Goal: Task Accomplishment & Management: Manage account settings

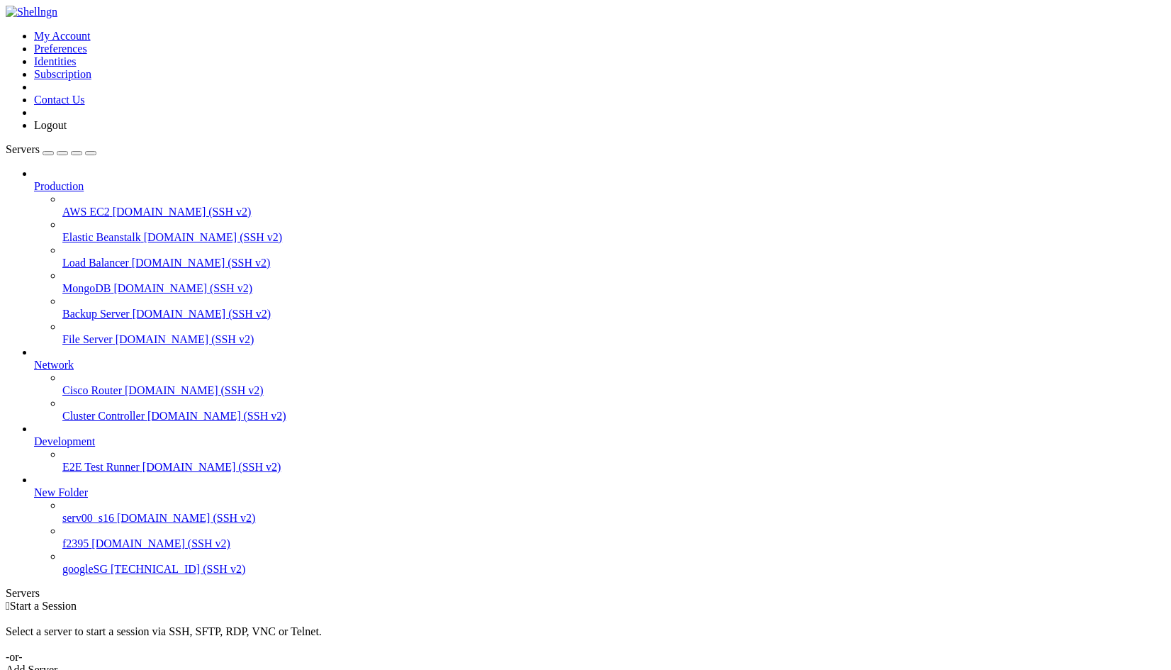
click at [114, 524] on span "serv00_s16" at bounding box center [88, 518] width 52 height 12
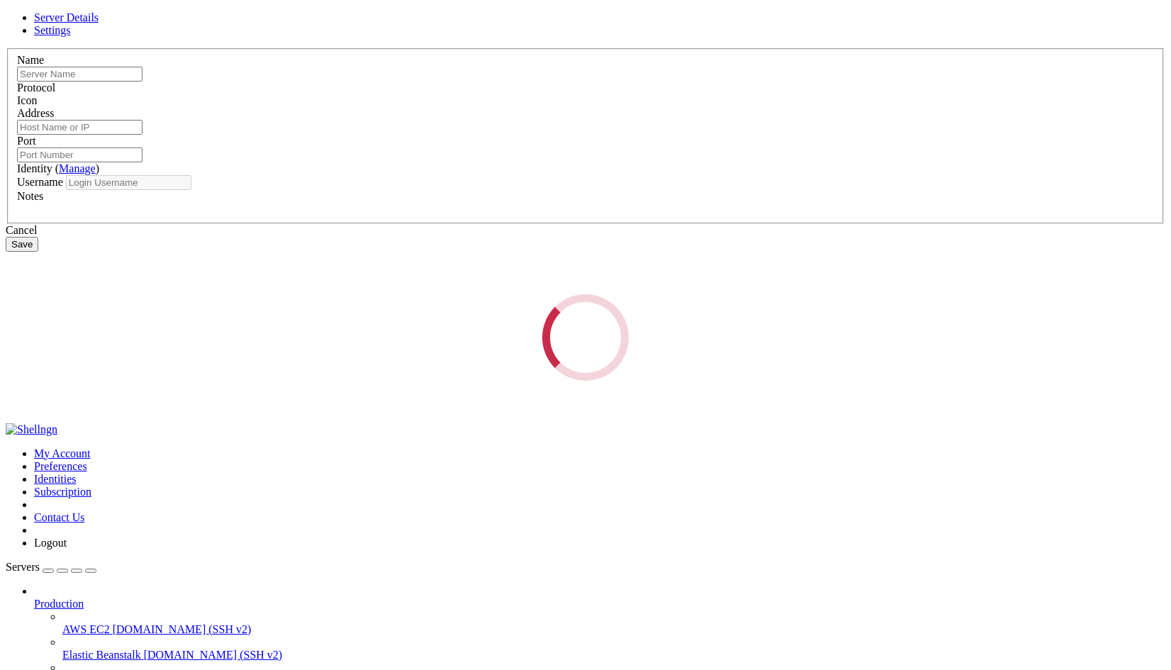
type input "serv00_s16"
type input "[DOMAIN_NAME]"
type input "22"
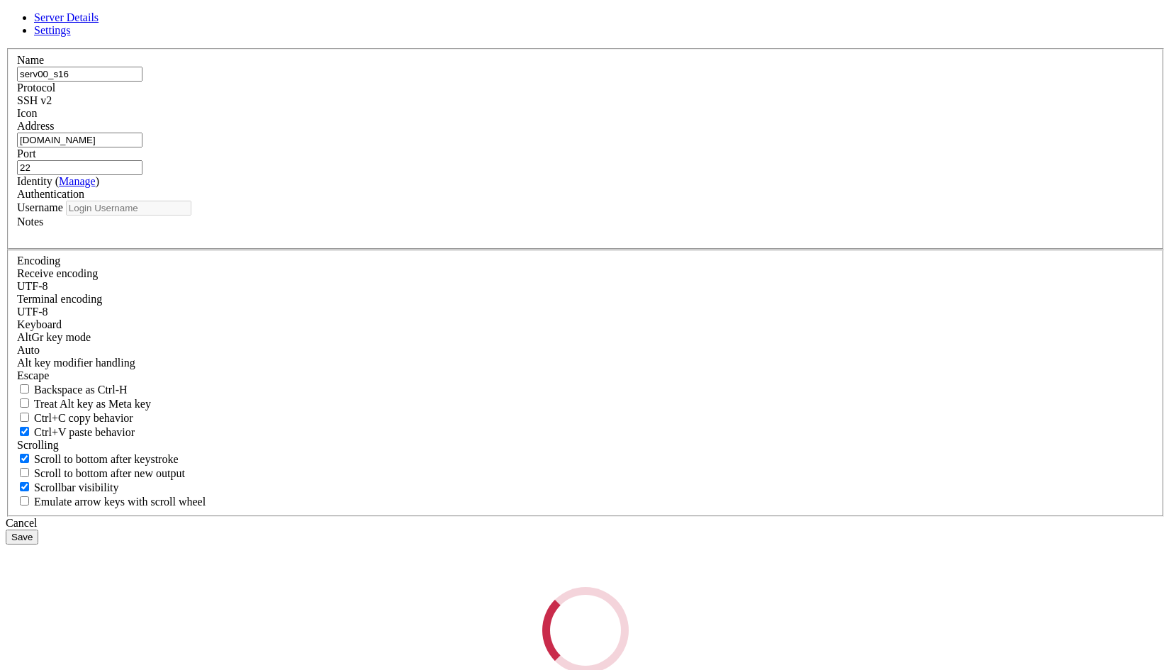
type input "rtarthurs"
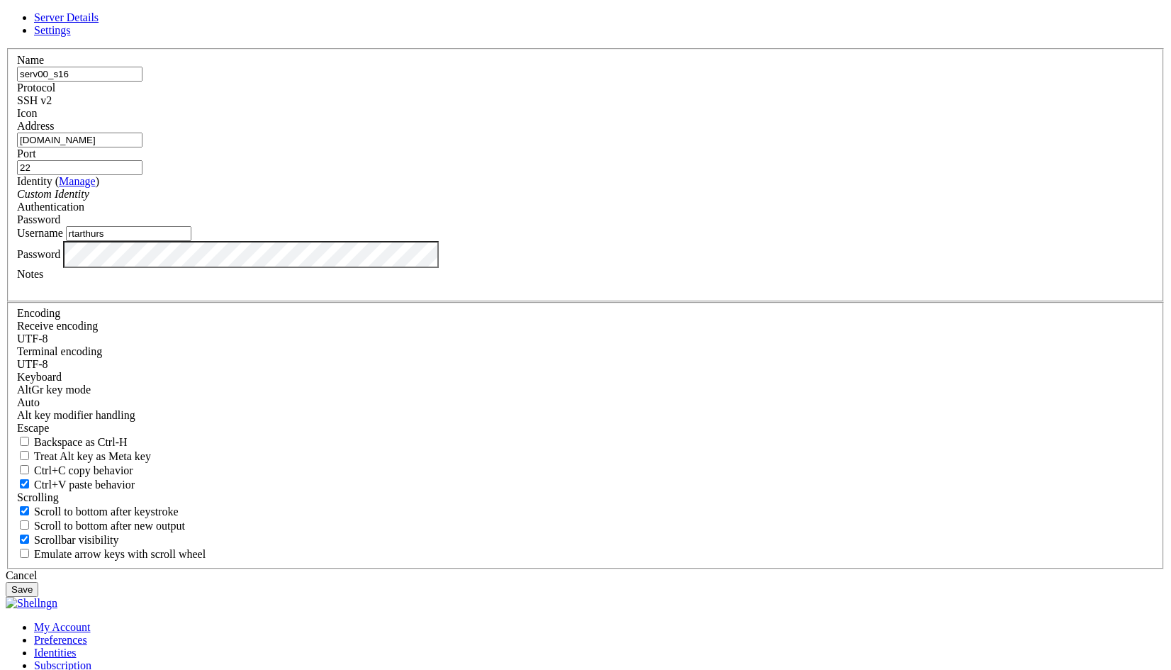
click at [60, 259] on label "Password" at bounding box center [38, 253] width 43 height 12
click at [71, 36] on link "Settings" at bounding box center [52, 30] width 37 height 12
click at [99, 23] on link "Server Details" at bounding box center [66, 17] width 65 height 12
click at [60, 259] on label "Password" at bounding box center [38, 253] width 43 height 12
click at [592, 241] on div "Username rtarthurs" at bounding box center [585, 233] width 1137 height 15
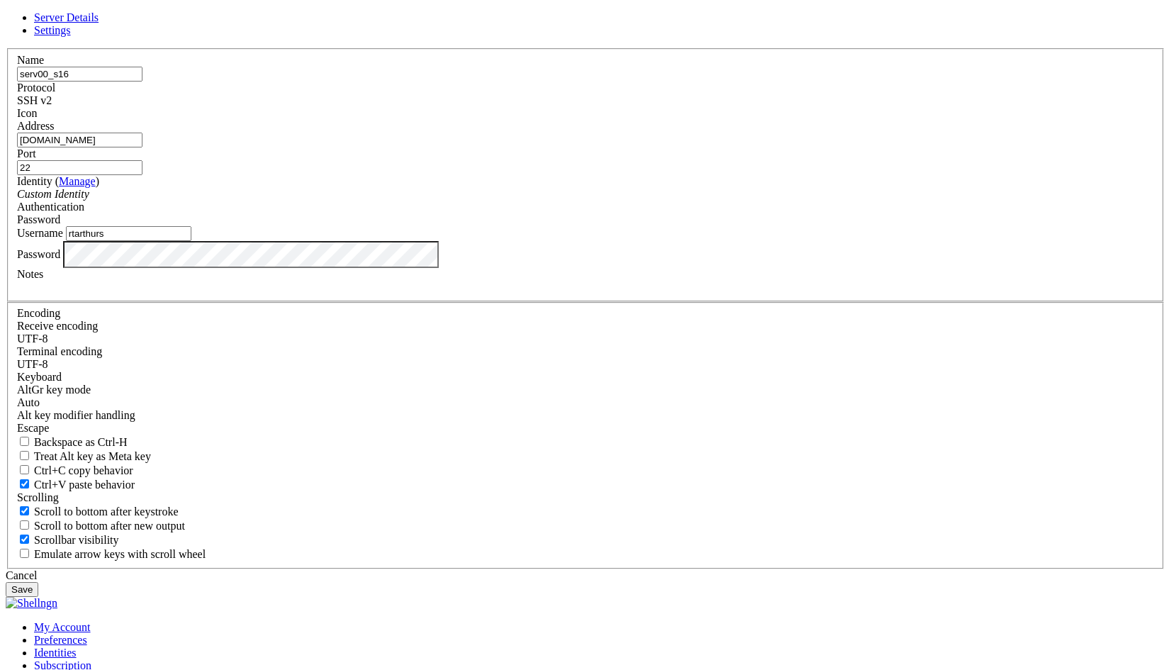
click at [6, 48] on icon at bounding box center [6, 48] width 0 height 0
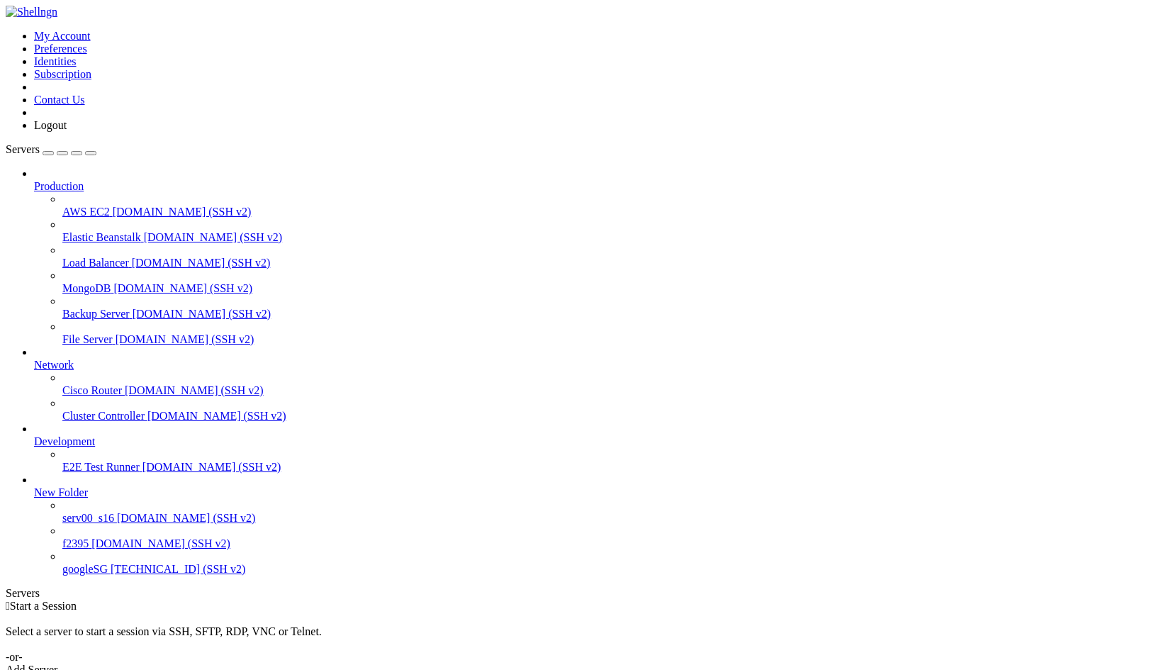
click at [127, 550] on link "f2395 [DOMAIN_NAME] (SSH v2)" at bounding box center [613, 543] width 1103 height 13
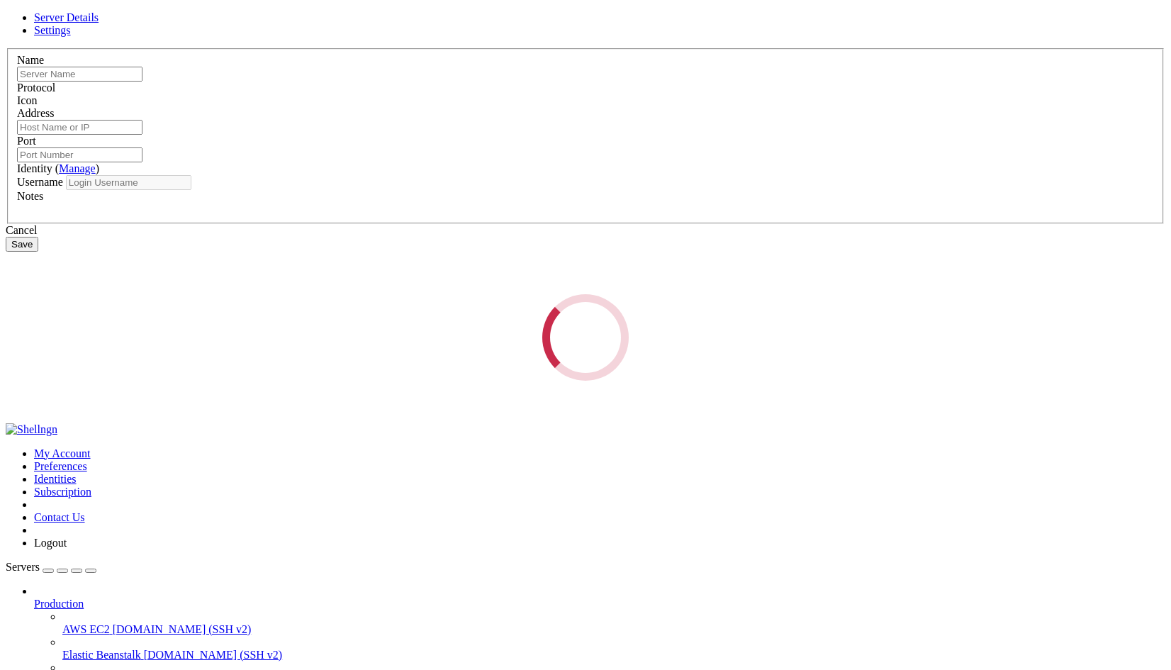
type input "f2395"
type input "[DOMAIN_NAME]"
type input "10395"
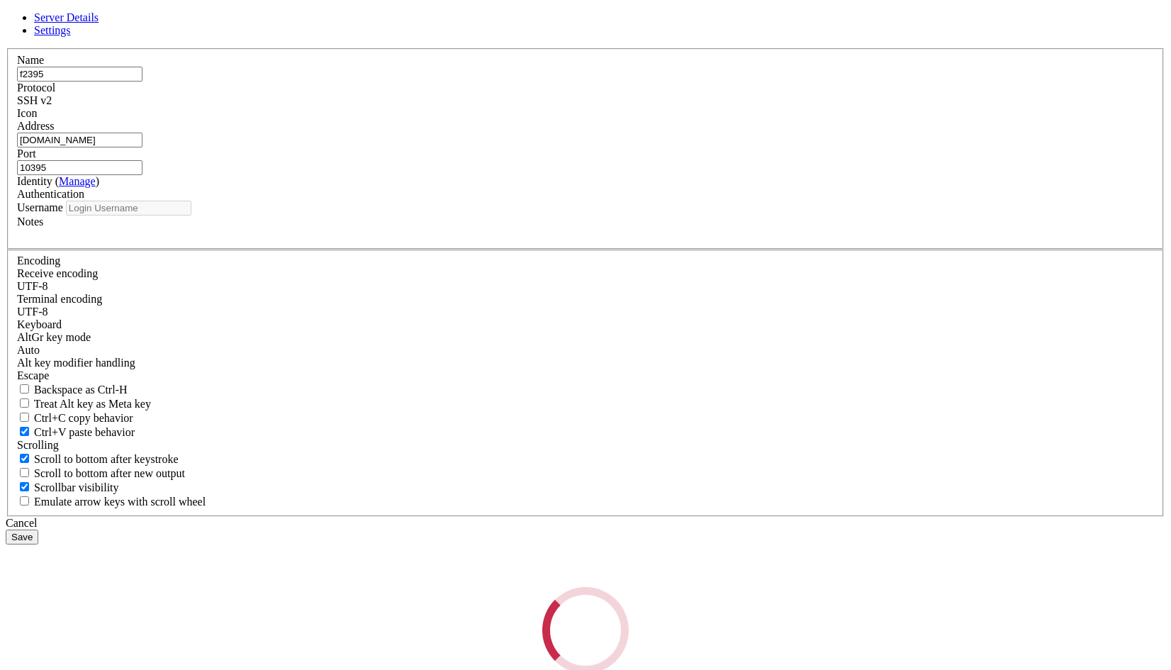
type input "frog"
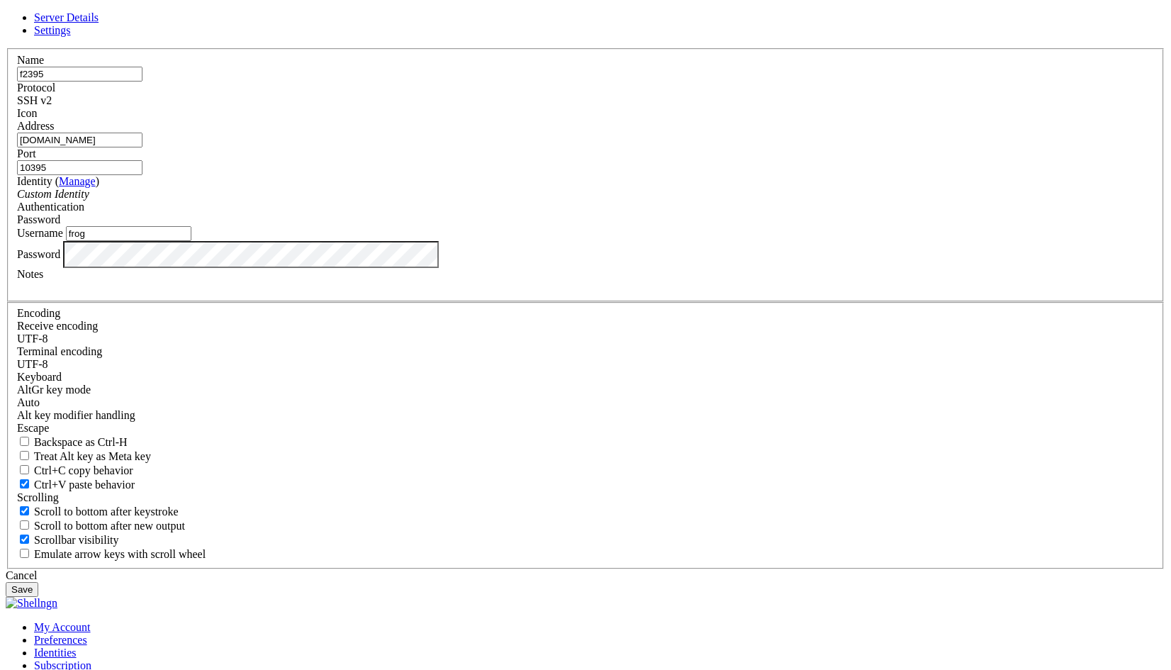
click at [60, 259] on label "Password" at bounding box center [38, 253] width 43 height 12
click at [6, 48] on icon at bounding box center [6, 48] width 0 height 0
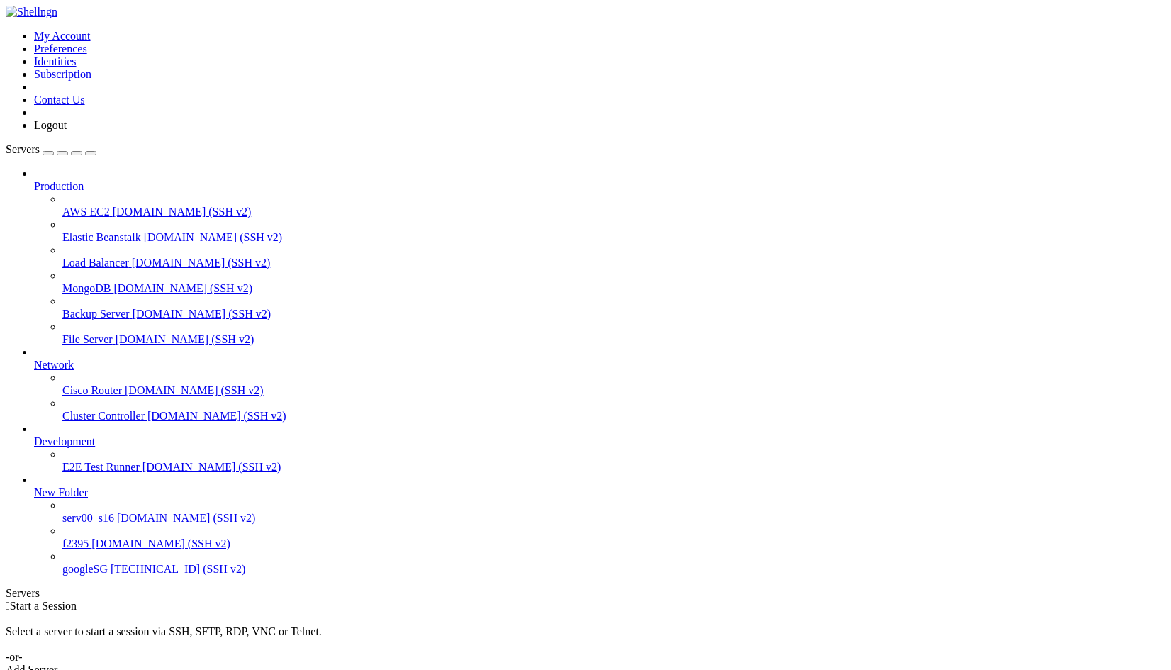
click at [342, 600] on div " Start a Session Select a server to start a session via SSH, SFTP, RDP, VNC or…" at bounding box center [586, 638] width 1160 height 77
click at [107, 575] on span "googleSG" at bounding box center [84, 569] width 45 height 12
click at [653, 664] on div "Add Server" at bounding box center [586, 670] width 1160 height 13
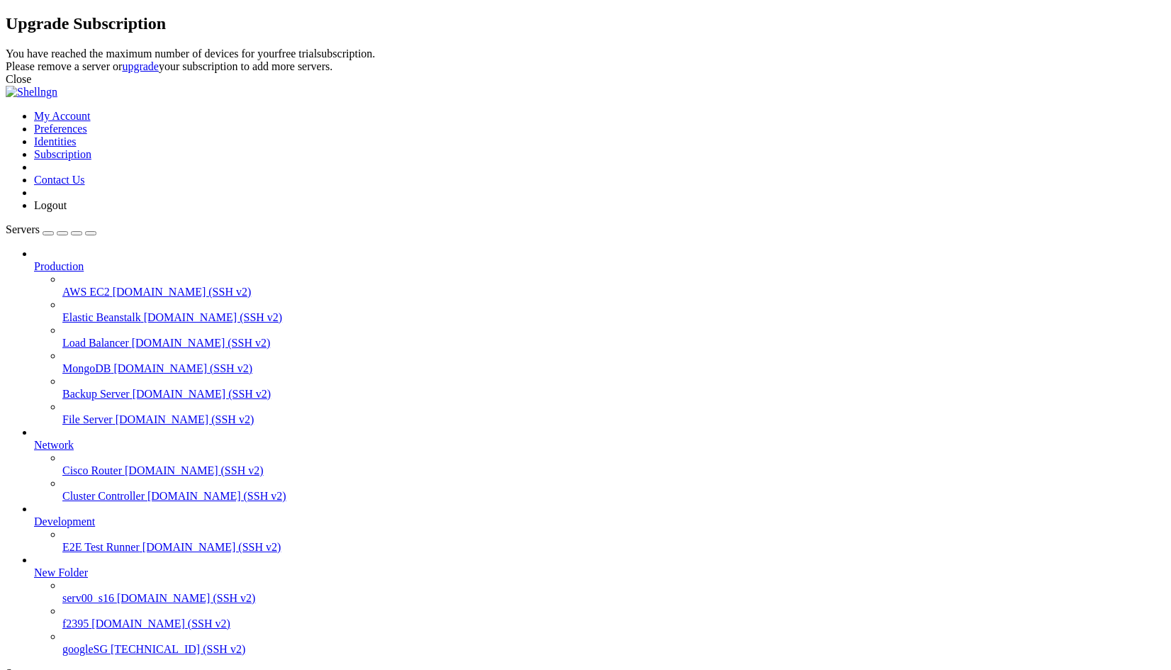
click at [6, 47] on link at bounding box center [6, 47] width 0 height 0
